Goal: Information Seeking & Learning: Learn about a topic

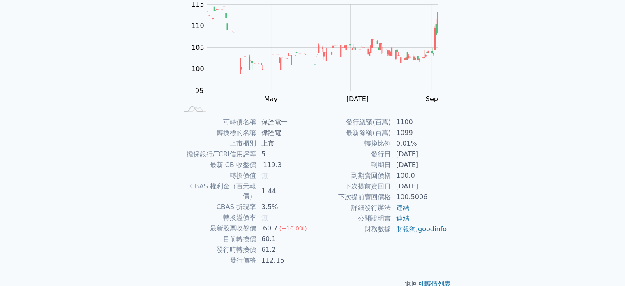
scroll to position [88, 0]
click at [398, 219] on link "連結" at bounding box center [402, 219] width 13 height 8
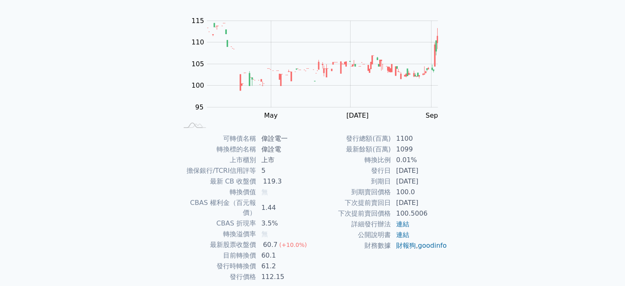
scroll to position [74, 0]
click at [587, 183] on div "可轉債列表 財務數據 可轉債列表 財務數據 登入／註冊 登入／註冊 可轉債列表 › 24361 偉詮電一 24361 偉詮電一 可轉債詳細資訊 Zoom Ou…" at bounding box center [312, 121] width 625 height 391
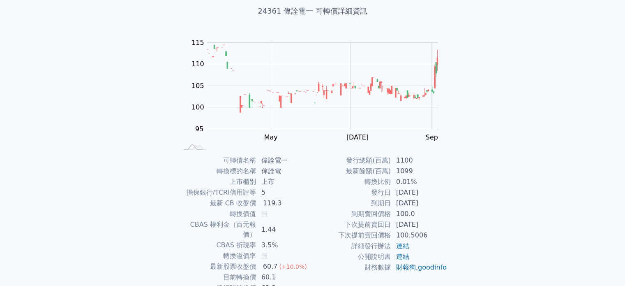
scroll to position [51, 0]
drag, startPoint x: 266, startPoint y: 157, endPoint x: 290, endPoint y: 156, distance: 23.9
click at [290, 156] on td "偉詮電一" at bounding box center [285, 160] width 56 height 11
copy td "偉詮電一"
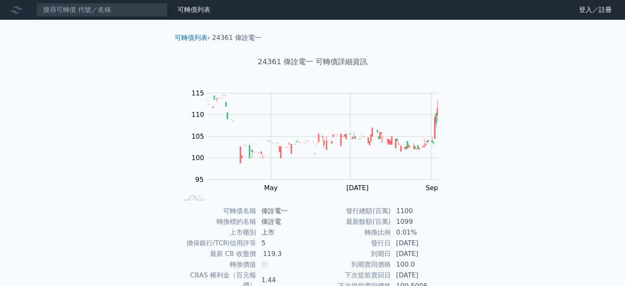
drag, startPoint x: 528, startPoint y: 209, endPoint x: 531, endPoint y: 204, distance: 5.4
click at [528, 209] on div "可轉債列表 財務數據 可轉債列表 財務數據 登入／註冊 登入／註冊 可轉債列表 › 24361 偉詮電一 24361 偉詮電一 可轉債詳細資訊 Zoom Ou…" at bounding box center [312, 195] width 625 height 391
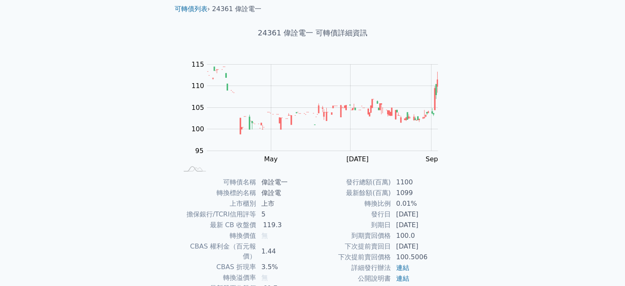
scroll to position [32, 0]
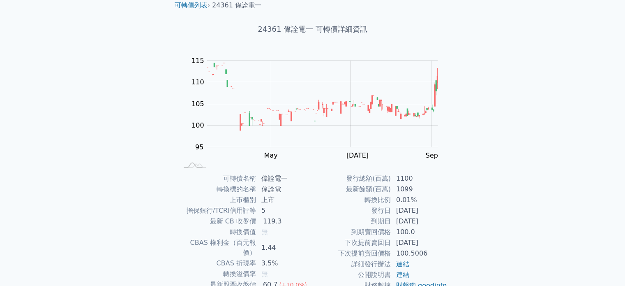
drag, startPoint x: 545, startPoint y: 176, endPoint x: 581, endPoint y: 166, distance: 38.1
click at [545, 176] on div "可轉債列表 財務數據 可轉債列表 財務數據 登入／註冊 登入／註冊 可轉債列表 › 24361 偉詮電一 24361 偉詮電一 可轉債詳細資訊 Zoom Ou…" at bounding box center [312, 163] width 625 height 391
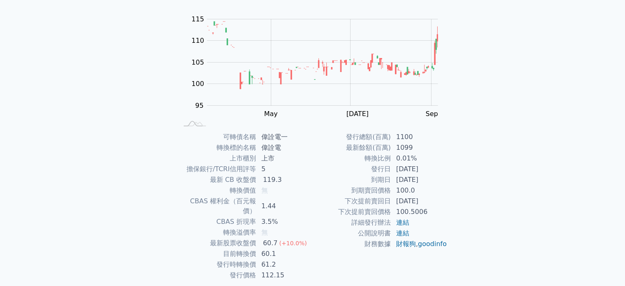
scroll to position [95, 0]
